Goal: Information Seeking & Learning: Learn about a topic

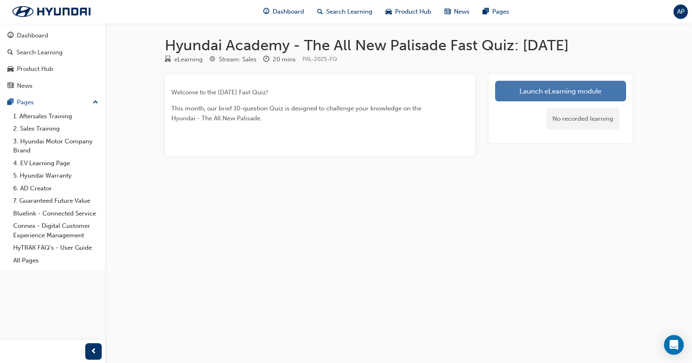
click at [526, 94] on link "Launch eLearning module" at bounding box center [560, 91] width 131 height 21
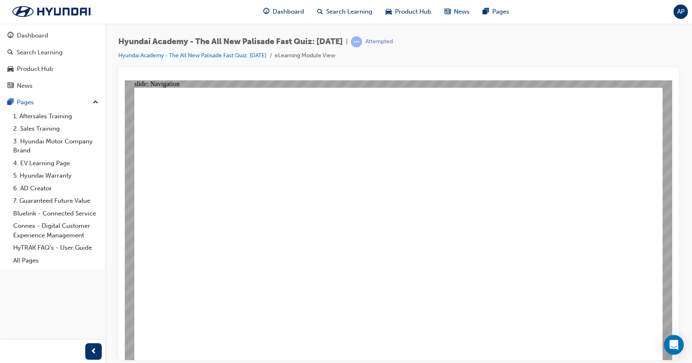
radio input "true"
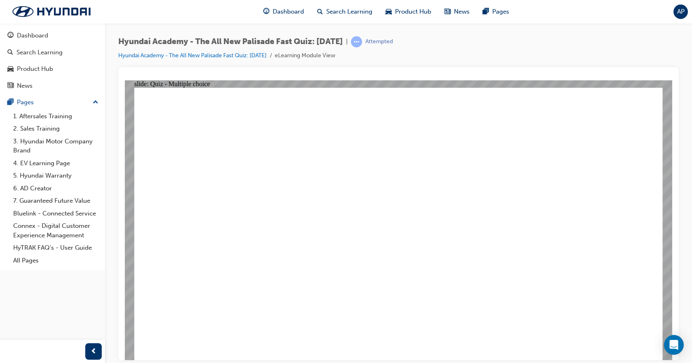
radio input "true"
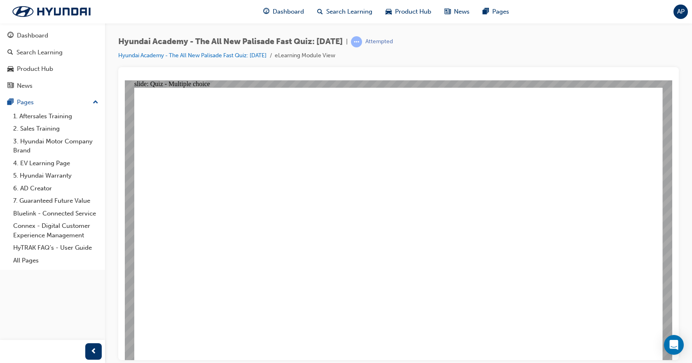
radio input "true"
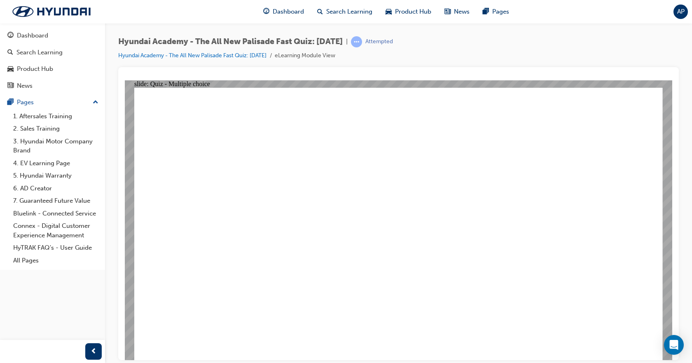
checkbox input "true"
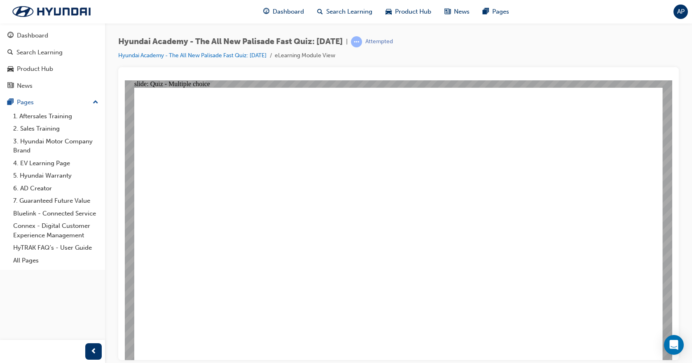
radio input "true"
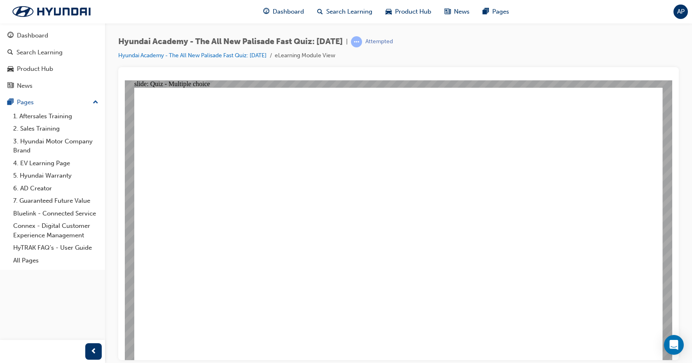
radio input "true"
drag, startPoint x: 353, startPoint y: 232, endPoint x: 293, endPoint y: 211, distance: 64.2
radio input "true"
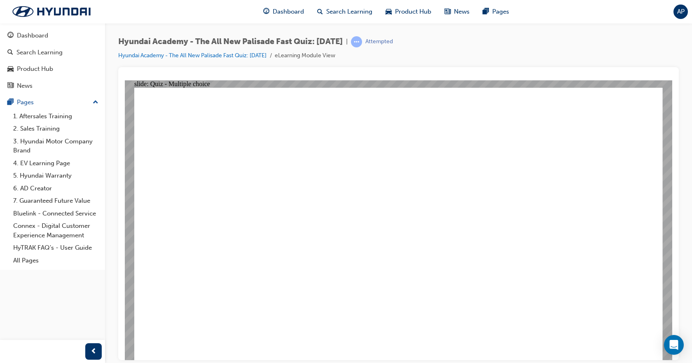
checkbox input "true"
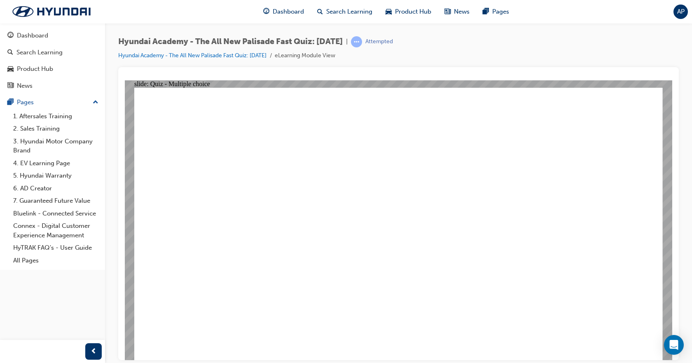
checkbox input "true"
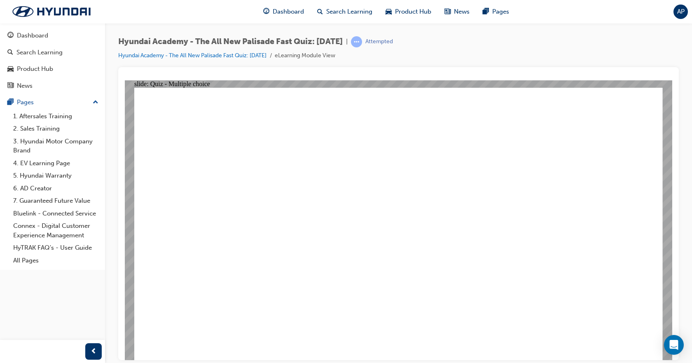
checkbox input "true"
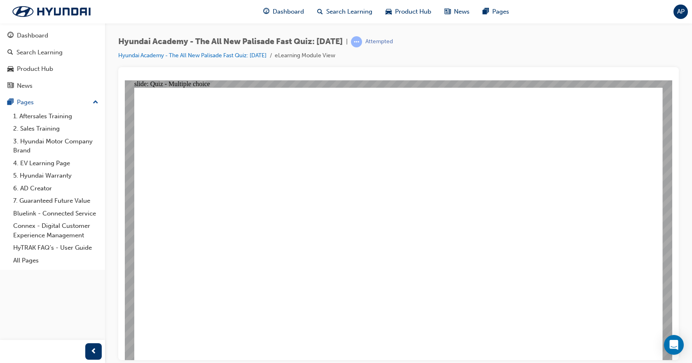
drag, startPoint x: 297, startPoint y: 279, endPoint x: 296, endPoint y: 295, distance: 16.1
radio input "true"
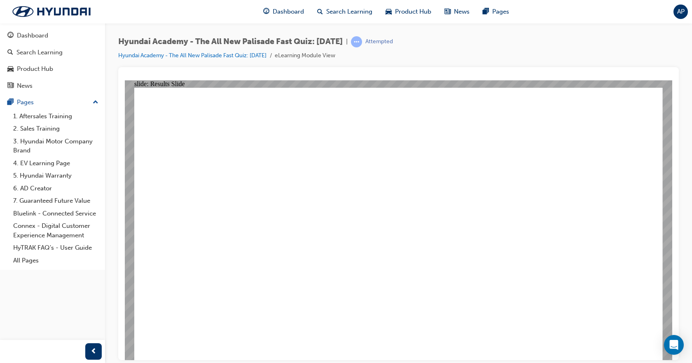
radio input "true"
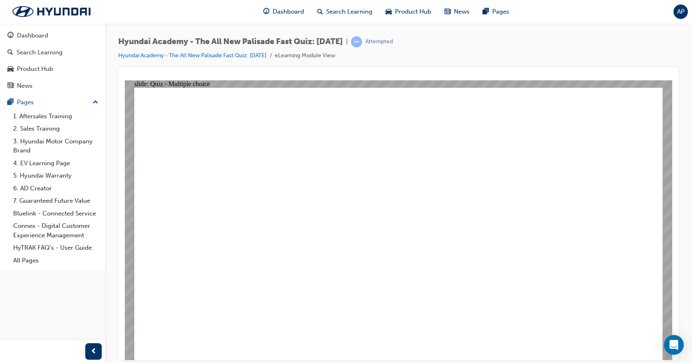
radio input "true"
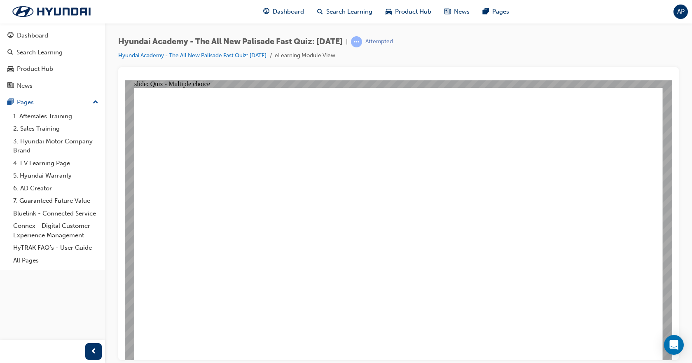
radio input "true"
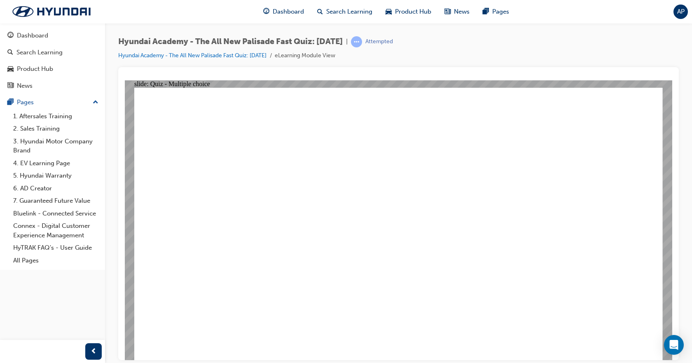
radio input "true"
checkbox input "true"
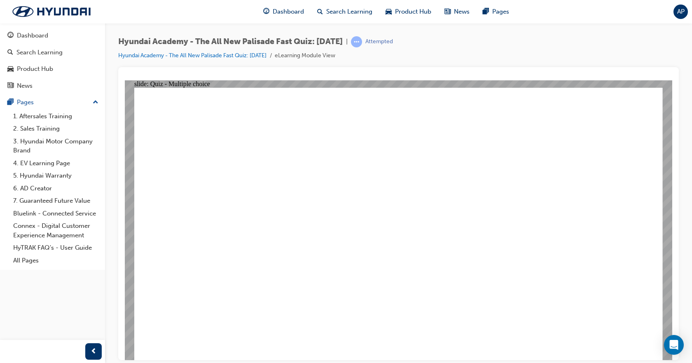
checkbox input "true"
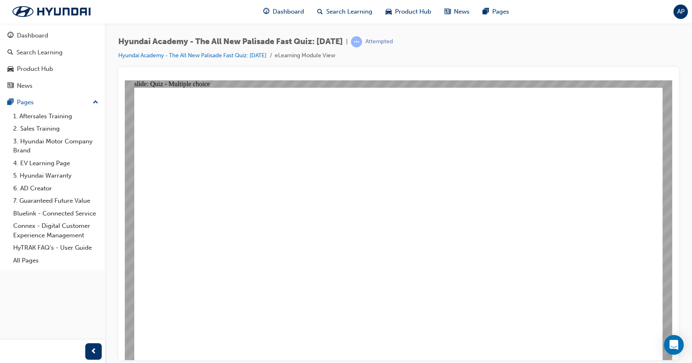
checkbox input "true"
